Goal: Complete application form

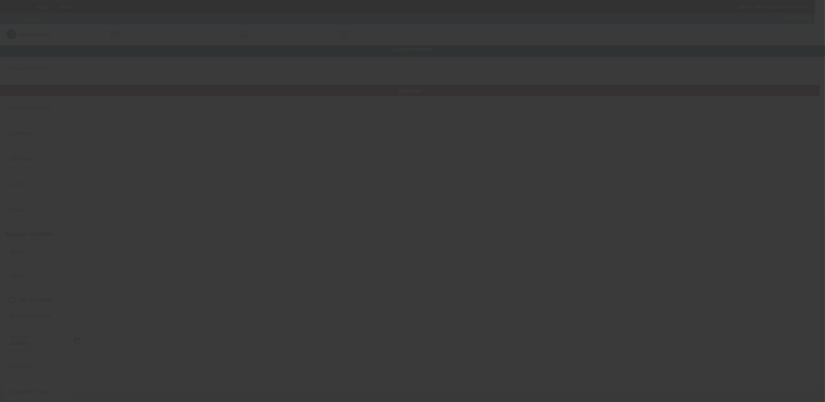
type input "Countyline Transportation Inc."
type input "2335 Gross Rd"
type input "75228"
type input "Dallas"
type input "(972) 802-0867"
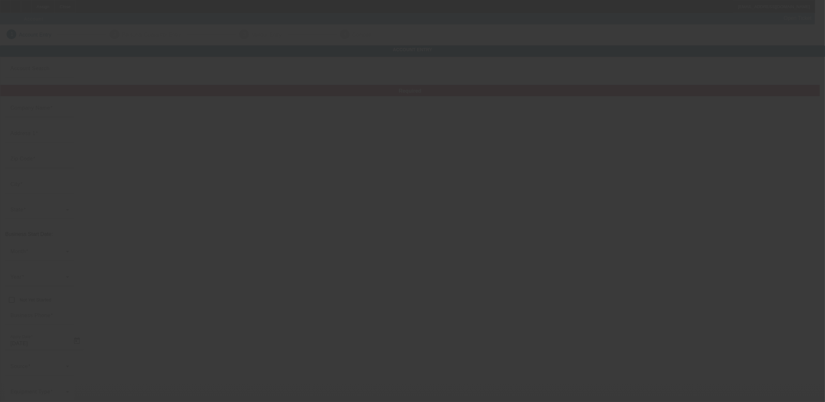
type input "kenchapin40@gmail.com"
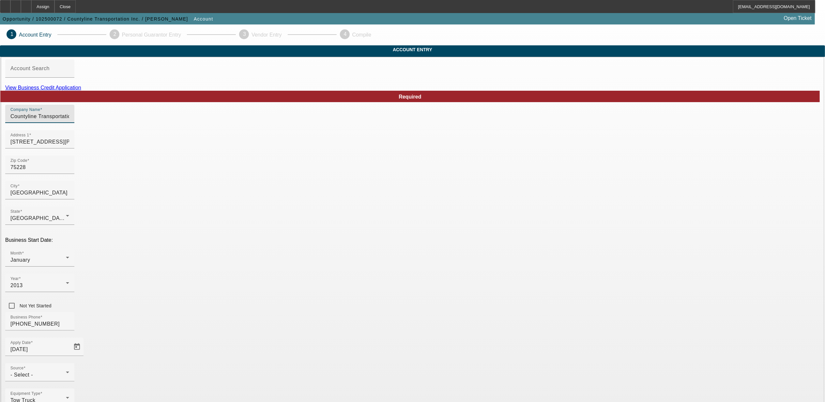
drag, startPoint x: 295, startPoint y: 128, endPoint x: 218, endPoint y: 128, distance: 77.6
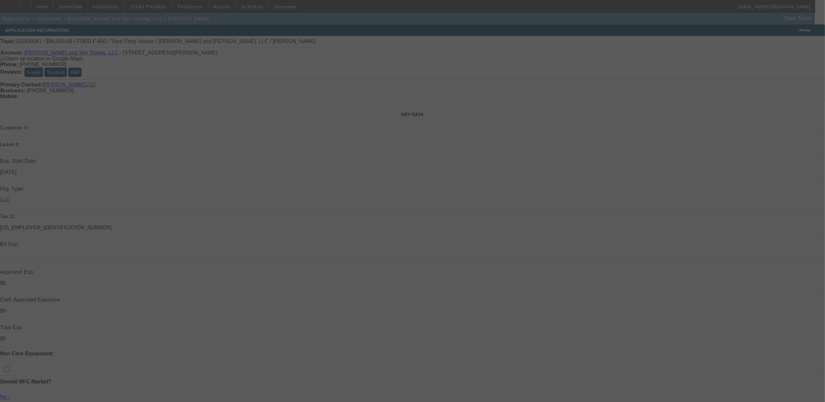
select select "0"
select select "2"
select select "0.1"
select select "4"
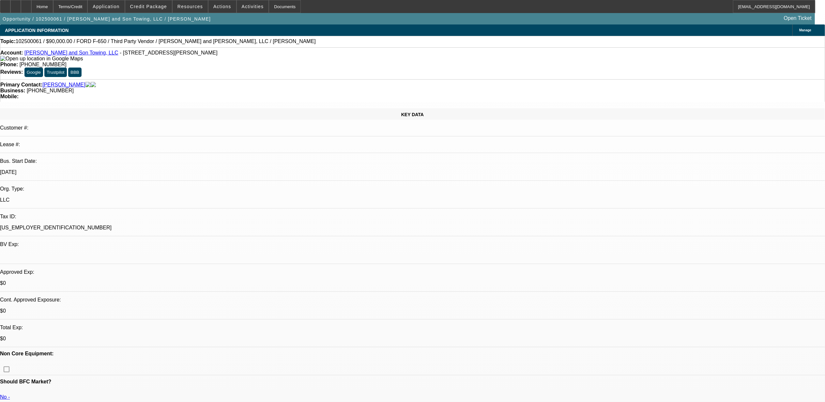
click at [54, 55] on link "[PERSON_NAME] and Son Towing, LLC" at bounding box center [71, 53] width 94 height 6
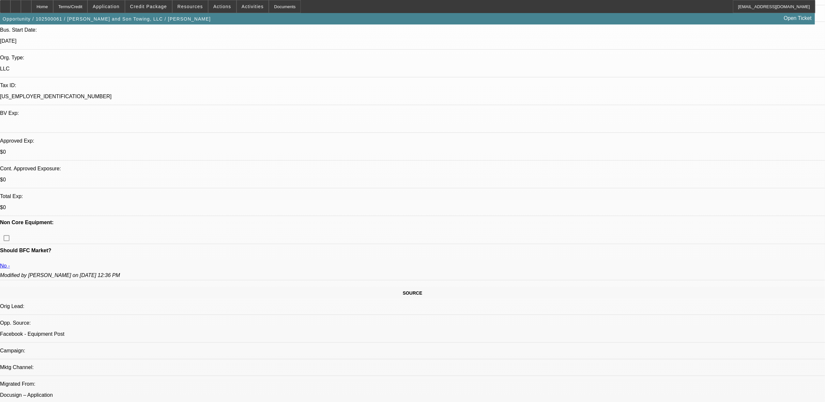
scroll to position [130, 0]
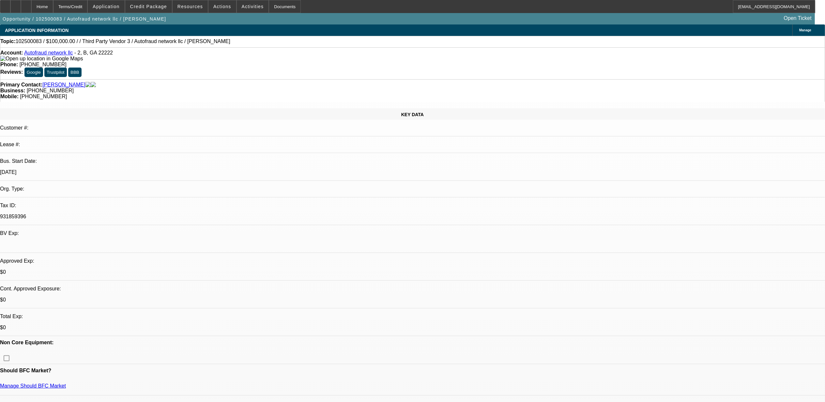
select select "0"
select select "2"
select select "0.1"
select select "4"
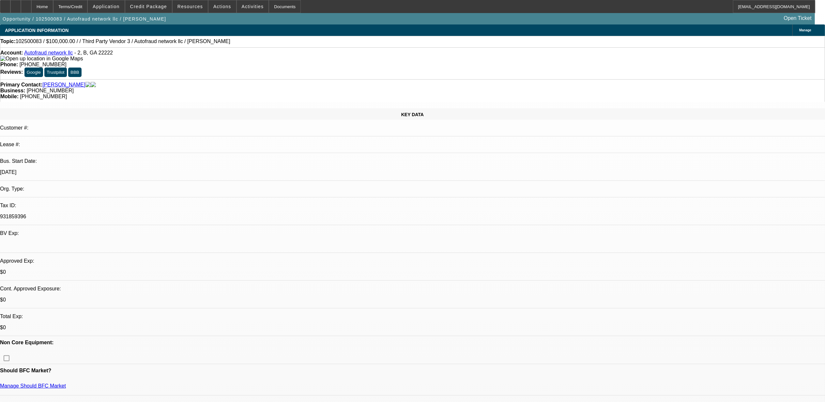
click at [52, 55] on link "Autofraud network llc" at bounding box center [48, 53] width 49 height 6
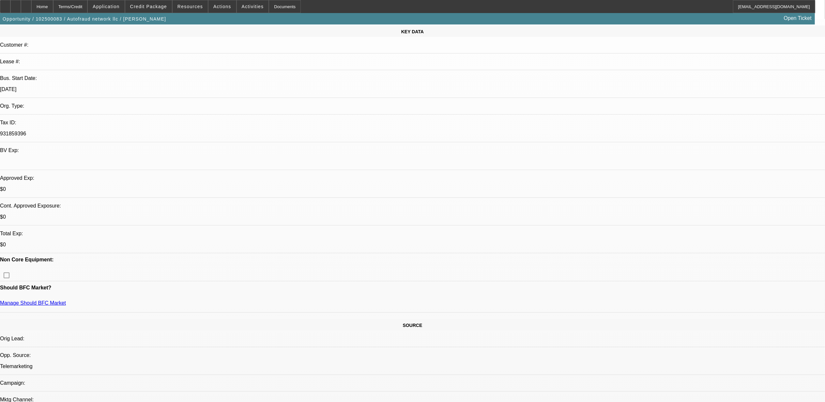
scroll to position [87, 0]
